Goal: Information Seeking & Learning: Learn about a topic

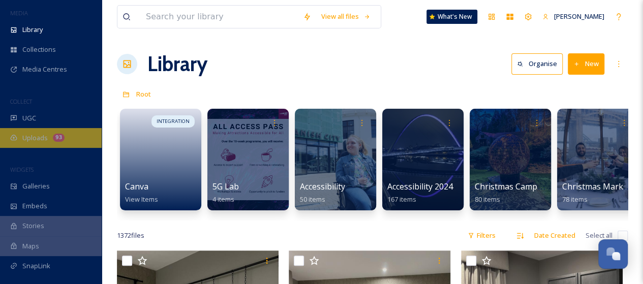
scroll to position [51, 0]
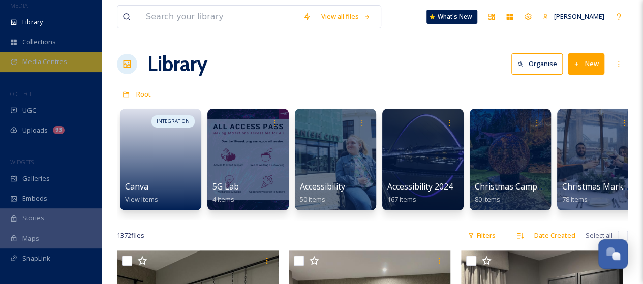
click at [52, 65] on span "Media Centres" at bounding box center [44, 62] width 45 height 10
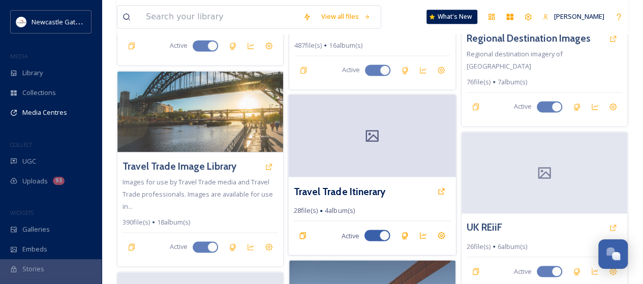
scroll to position [712, 0]
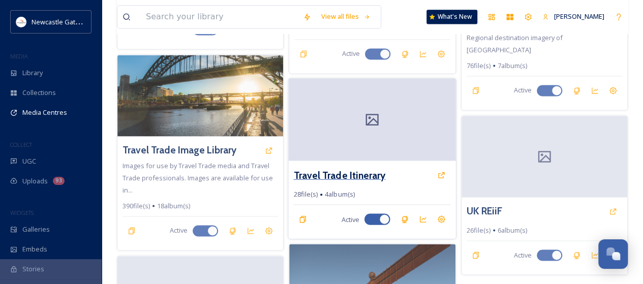
click at [364, 168] on h3 "Travel Trade Itinerary" at bounding box center [340, 175] width 92 height 15
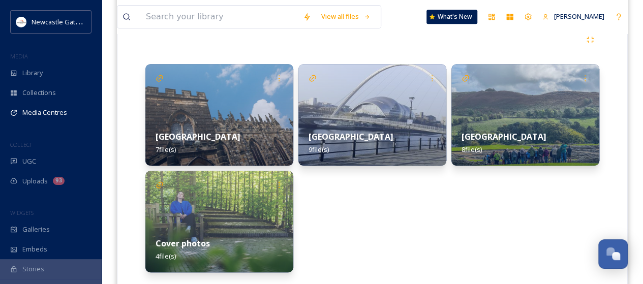
scroll to position [262, 0]
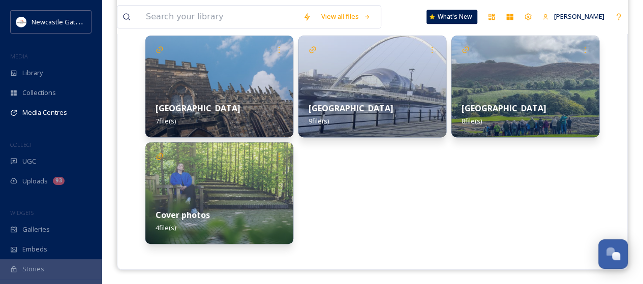
click at [249, 96] on div "Durham 7 file(s)" at bounding box center [219, 114] width 148 height 45
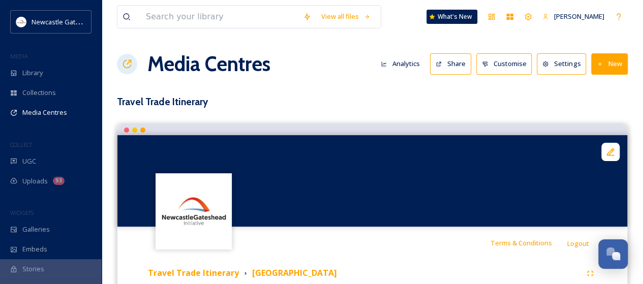
scroll to position [153, 0]
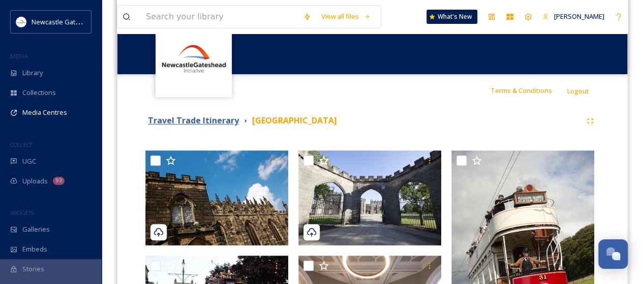
click at [201, 120] on strong "Travel Trade Itinerary" at bounding box center [193, 120] width 91 height 11
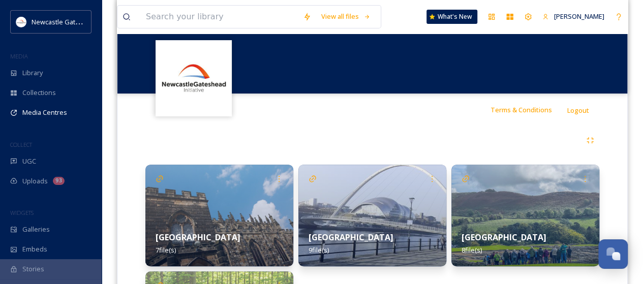
scroll to position [203, 0]
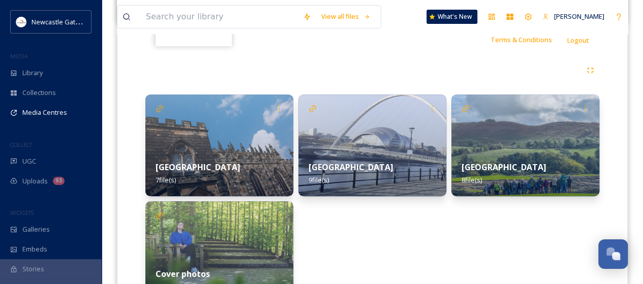
click at [395, 166] on div "Newcastle 9 file(s)" at bounding box center [372, 173] width 148 height 45
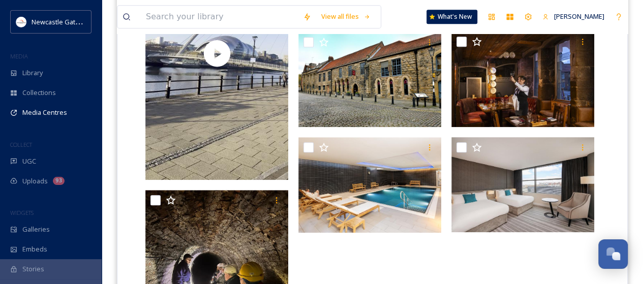
scroll to position [173, 0]
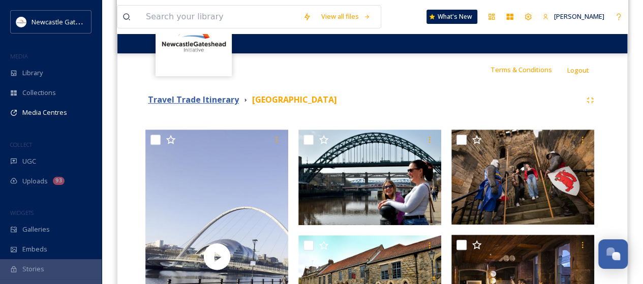
click at [224, 100] on strong "Travel Trade Itinerary" at bounding box center [193, 99] width 91 height 11
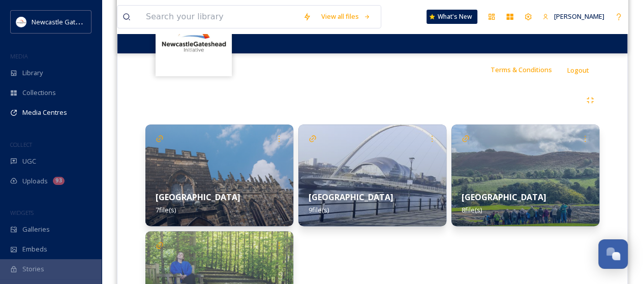
scroll to position [203, 0]
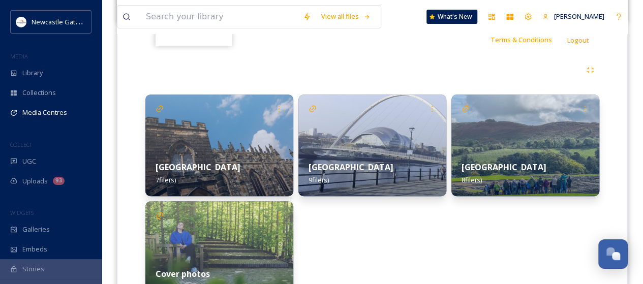
click at [531, 163] on div "Northumberland 8 file(s)" at bounding box center [526, 173] width 148 height 45
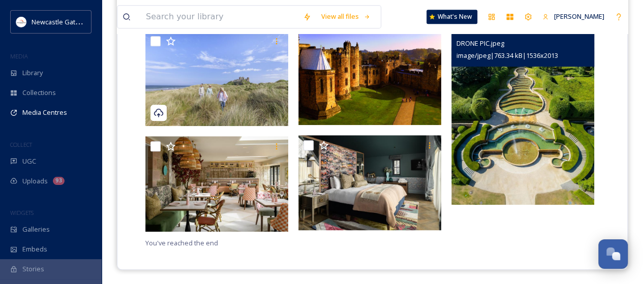
scroll to position [187, 0]
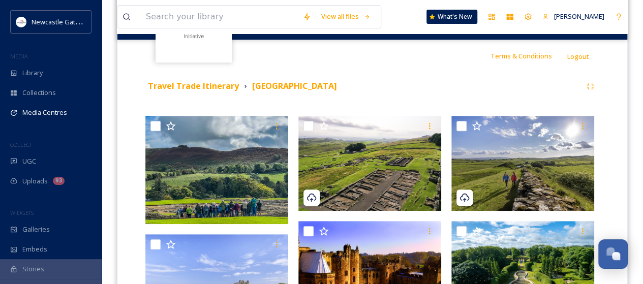
click at [182, 75] on div "Travel Trade Itinerary Northumberland You've reached the end" at bounding box center [372, 264] width 495 height 385
click at [191, 87] on strong "Travel Trade Itinerary" at bounding box center [193, 85] width 91 height 11
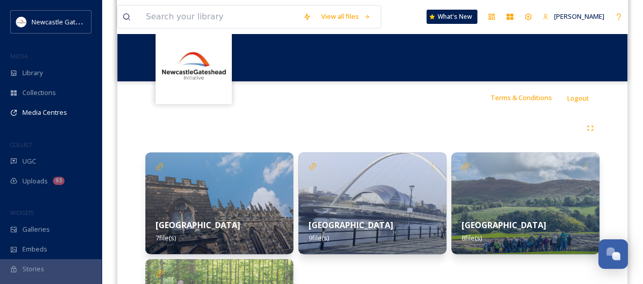
scroll to position [203, 0]
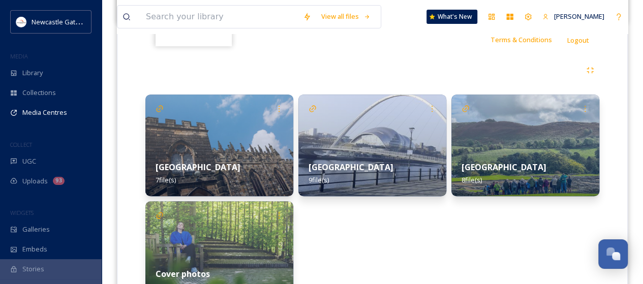
click at [258, 157] on div "Durham 7 file(s)" at bounding box center [219, 173] width 148 height 45
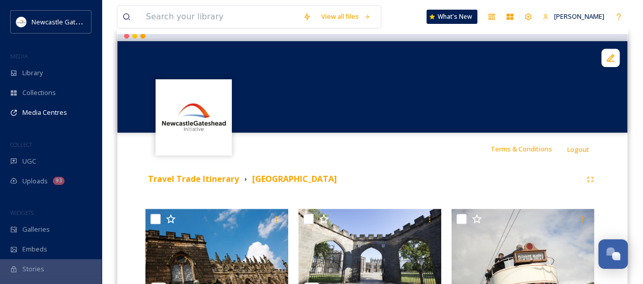
scroll to position [51, 0]
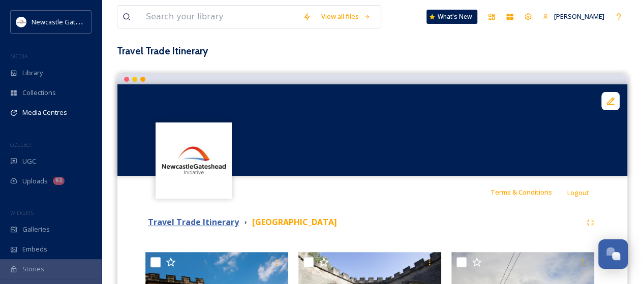
click at [217, 225] on strong "Travel Trade Itinerary" at bounding box center [193, 222] width 91 height 11
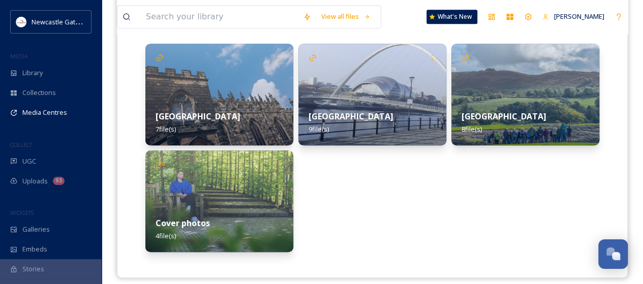
click at [245, 212] on div "Cover photos 4 file(s)" at bounding box center [219, 229] width 148 height 45
